Goal: Information Seeking & Learning: Learn about a topic

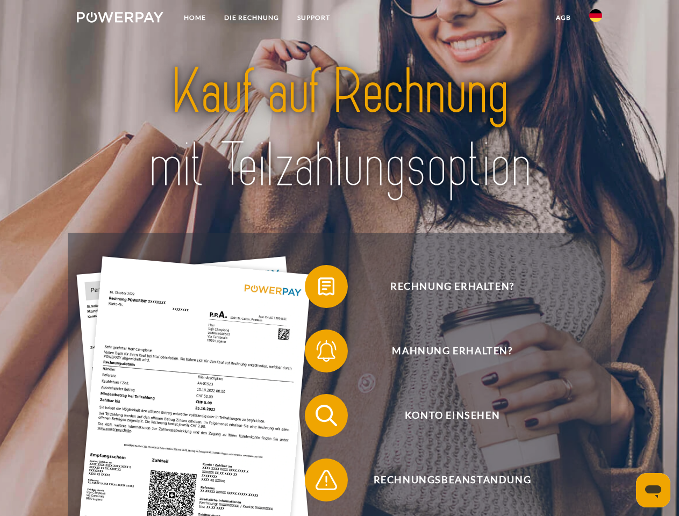
click at [120, 19] on img at bounding box center [120, 17] width 87 height 11
click at [595, 19] on img at bounding box center [595, 15] width 13 height 13
click at [563, 18] on link "agb" at bounding box center [562, 17] width 33 height 19
click at [318, 289] on span at bounding box center [310, 287] width 54 height 54
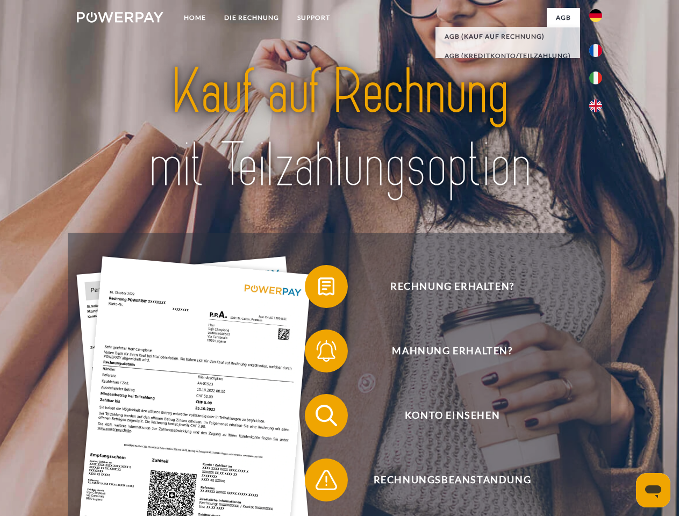
click at [318, 353] on span at bounding box center [310, 351] width 54 height 54
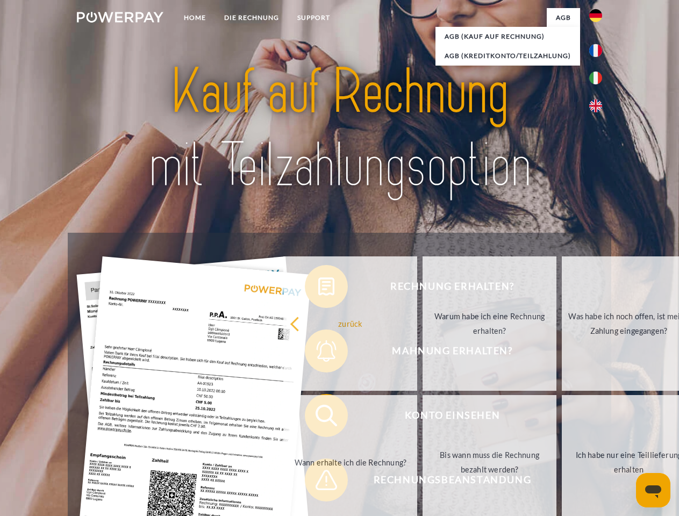
click at [422, 417] on link "Bis wann muss die Rechnung bezahlt werden?" at bounding box center [489, 462] width 134 height 134
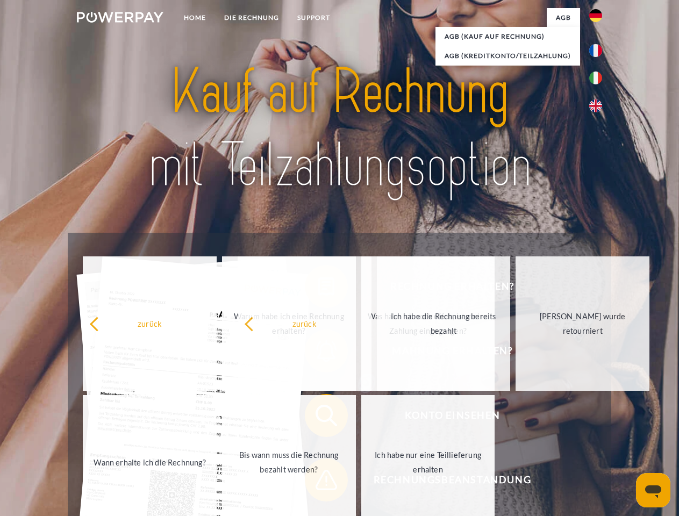
click at [318, 482] on span at bounding box center [310, 480] width 54 height 54
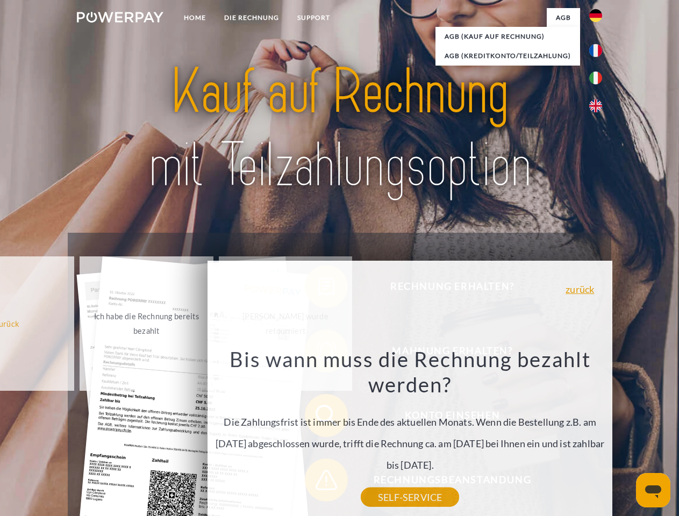
click at [653, 490] on icon "Messaging-Fenster öffnen" at bounding box center [653, 491] width 16 height 13
